Goal: Communication & Community: Answer question/provide support

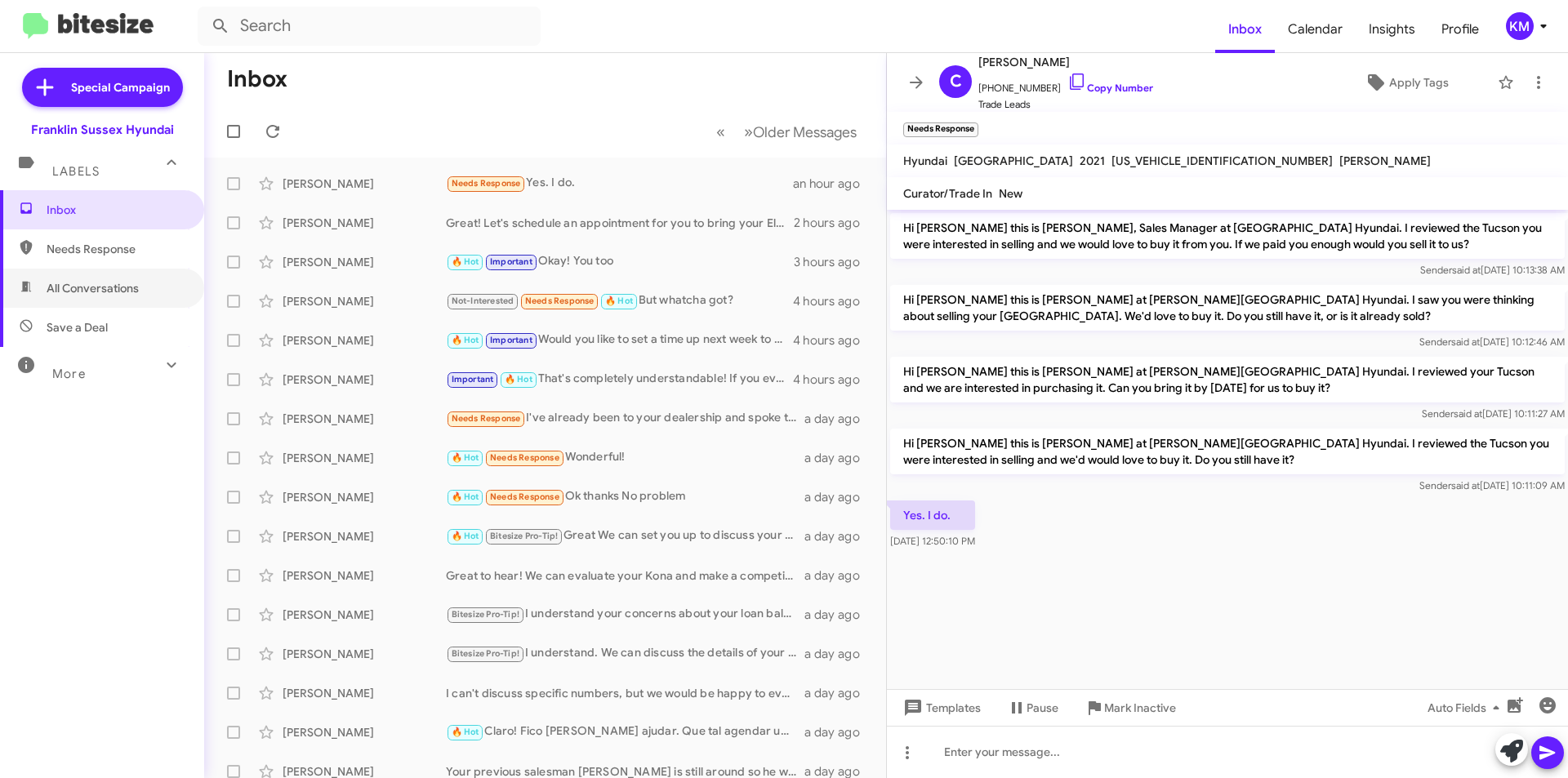
click at [95, 289] on span "All Conversations" at bounding box center [92, 288] width 92 height 17
type input "in:all-conversations"
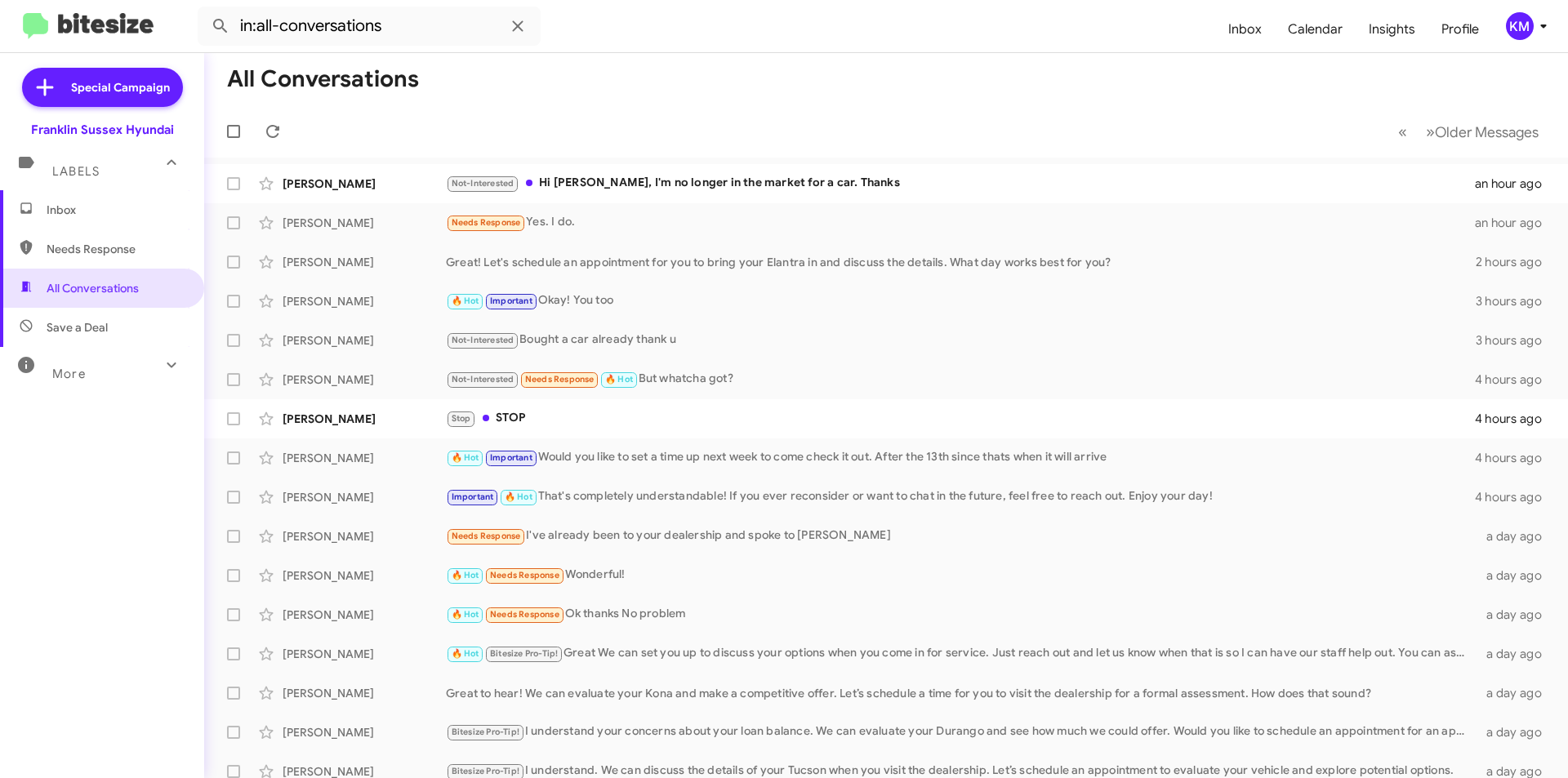
click at [660, 186] on div "Not-Interested Hi Ken, I'm no longer in the market for a car. Thanks" at bounding box center [960, 184] width 1029 height 19
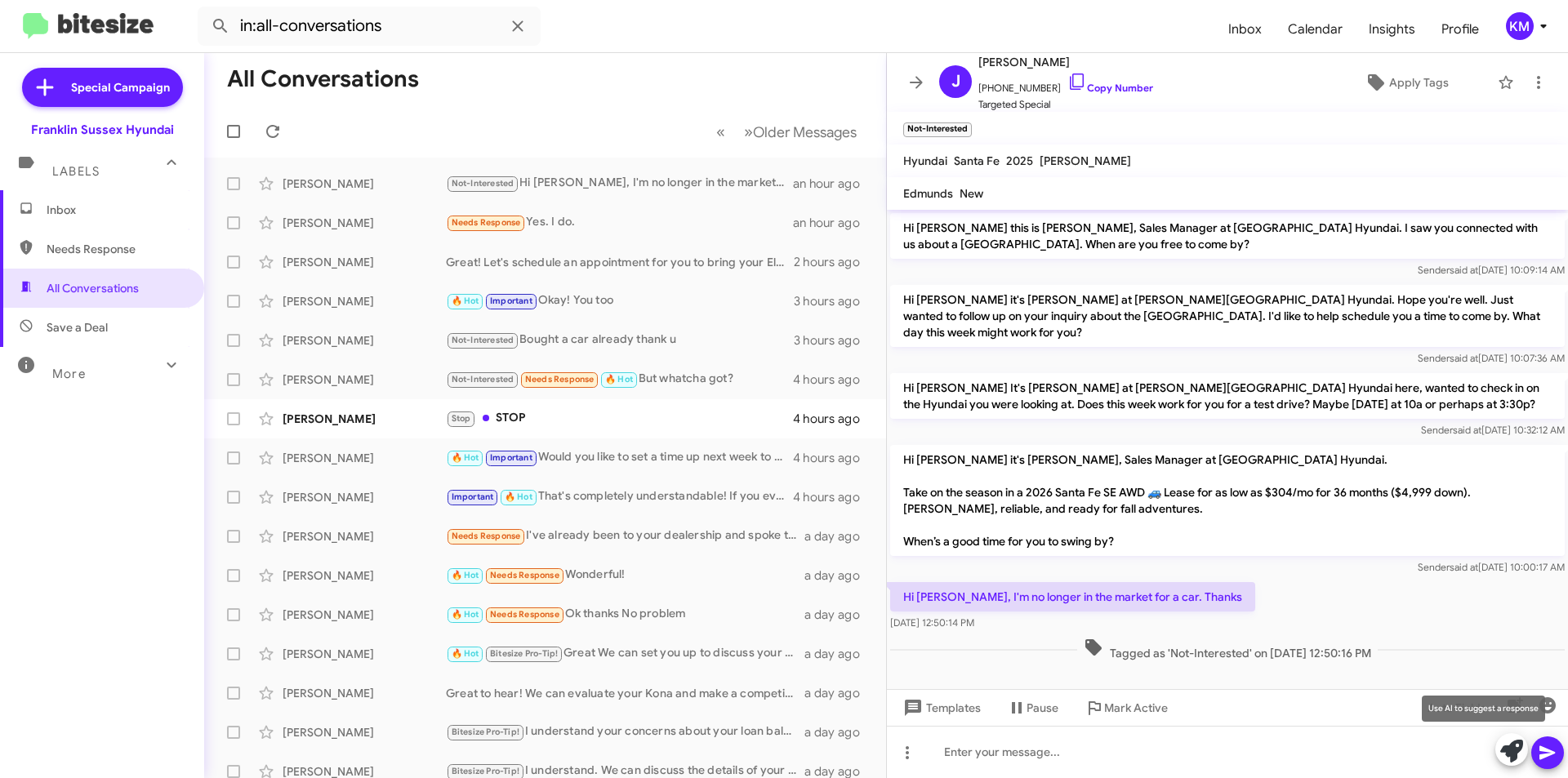
click at [1509, 751] on icon at bounding box center [1511, 751] width 23 height 23
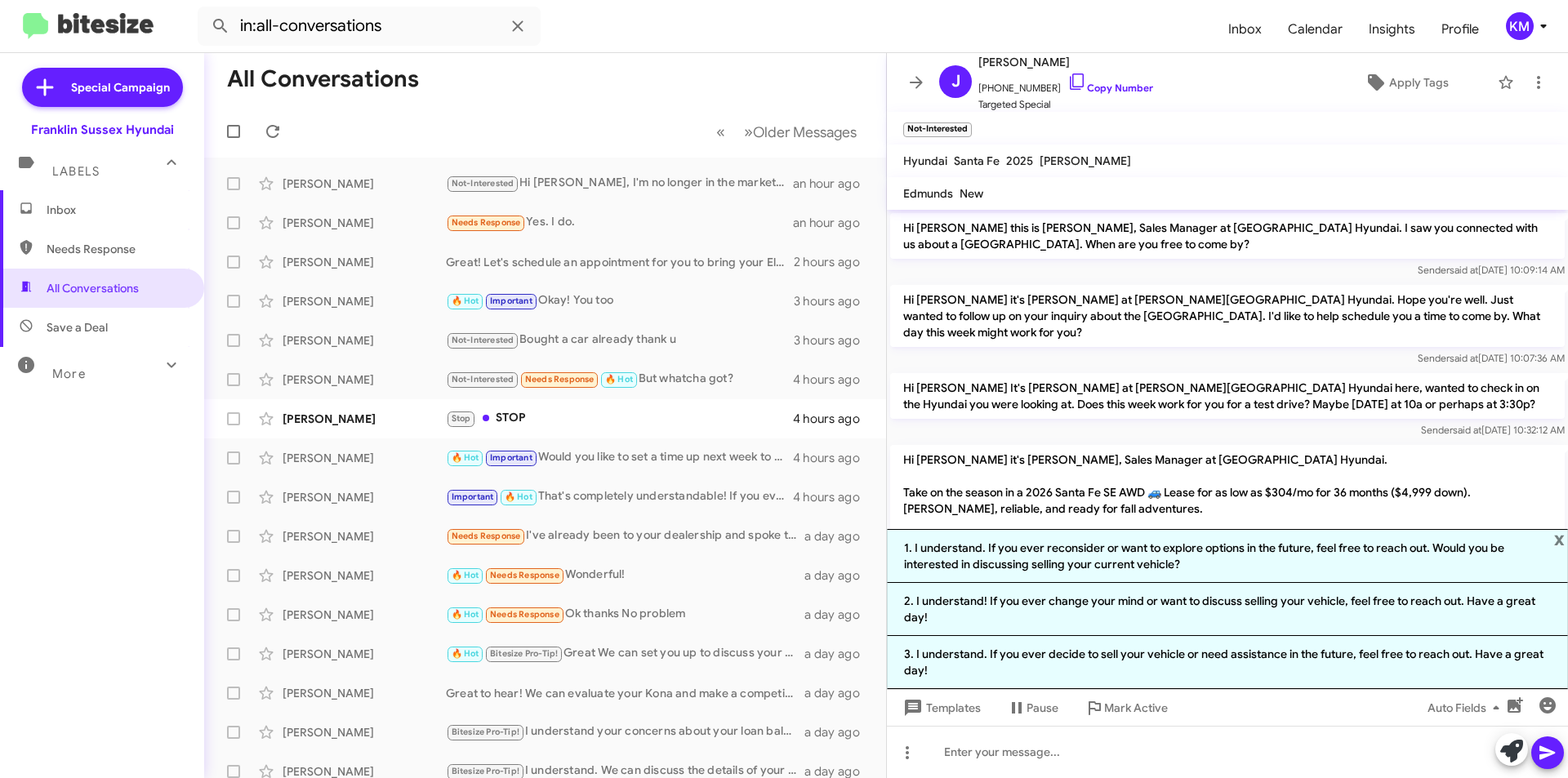
click at [1225, 650] on li "3. I understand. If you ever decide to sell your vehicle or need assistance in …" at bounding box center [1227, 662] width 681 height 53
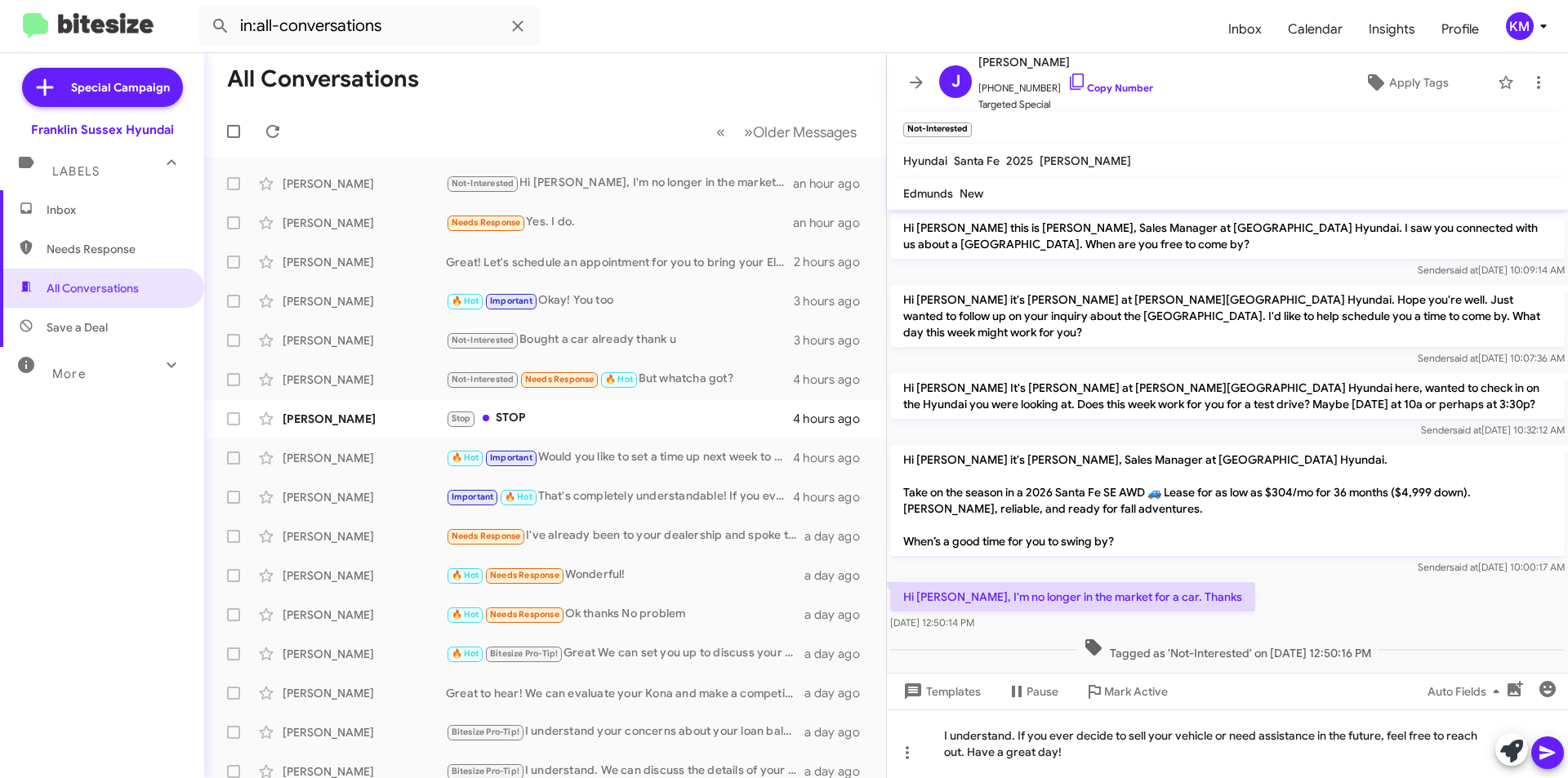
click at [1547, 750] on icon at bounding box center [1547, 754] width 16 height 14
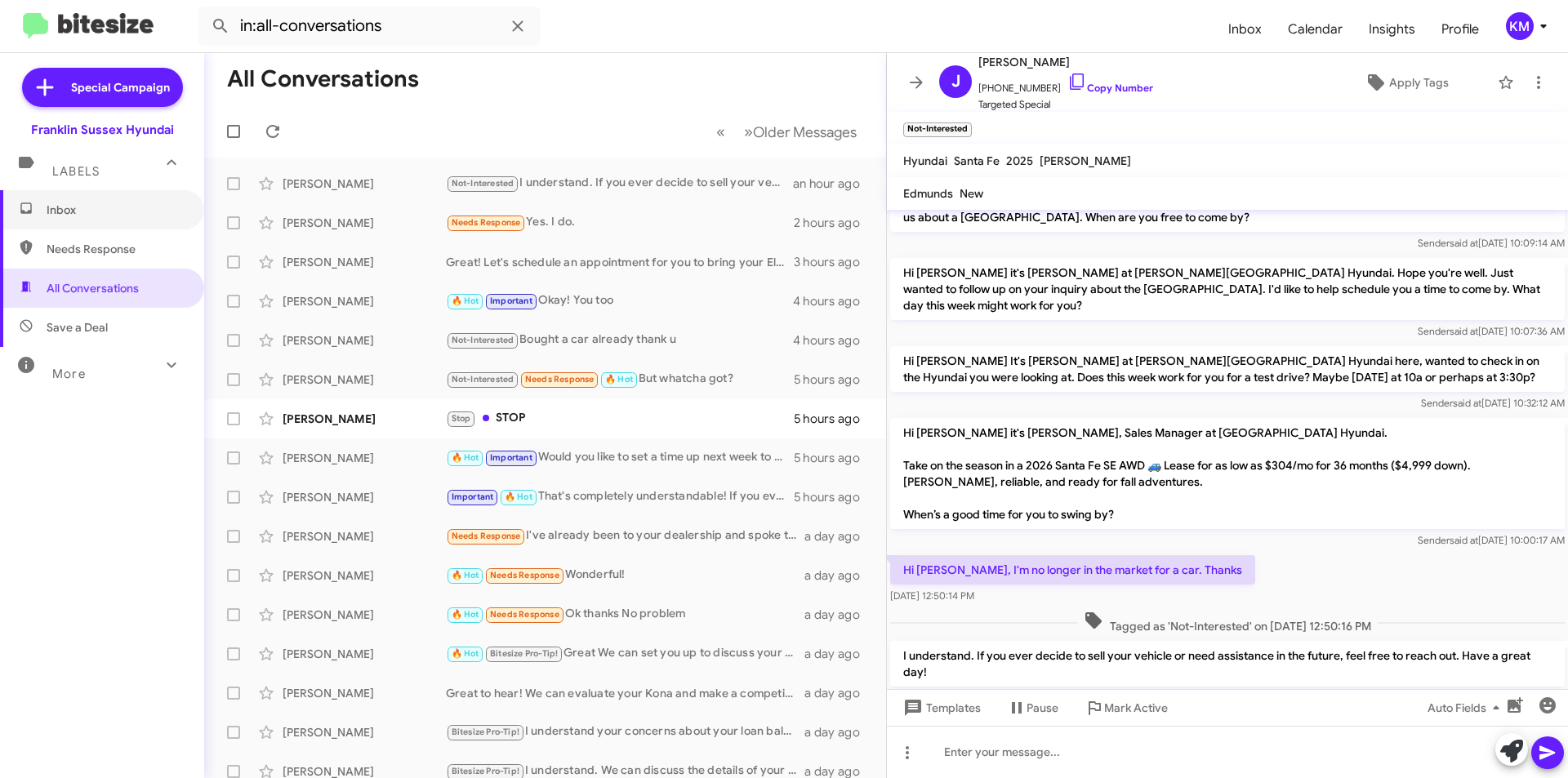
click at [62, 207] on span "Inbox" at bounding box center [116, 210] width 139 height 17
